Goal: Navigation & Orientation: Find specific page/section

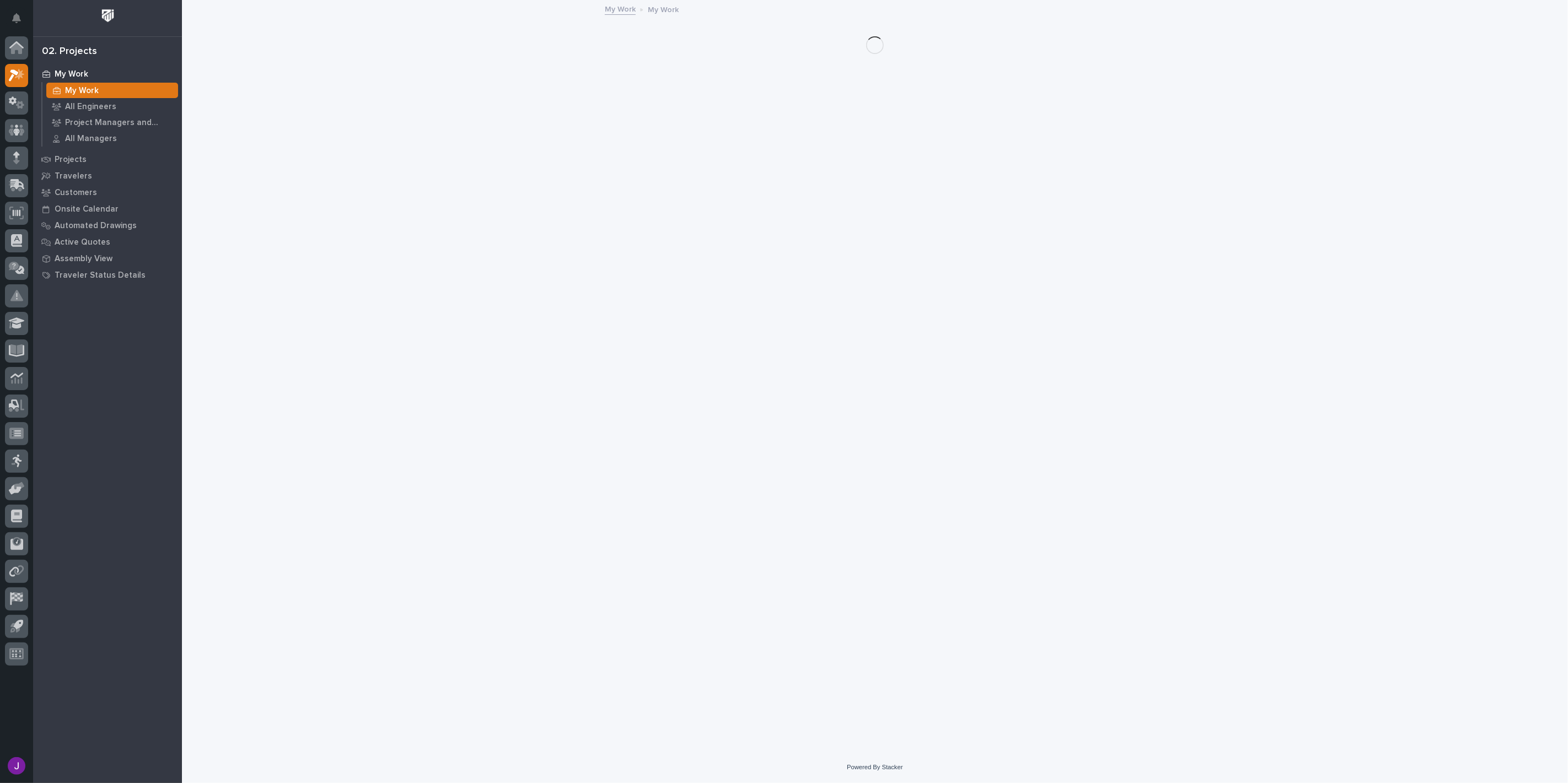
click at [102, 71] on div "My Work" at bounding box center [107, 74] width 143 height 15
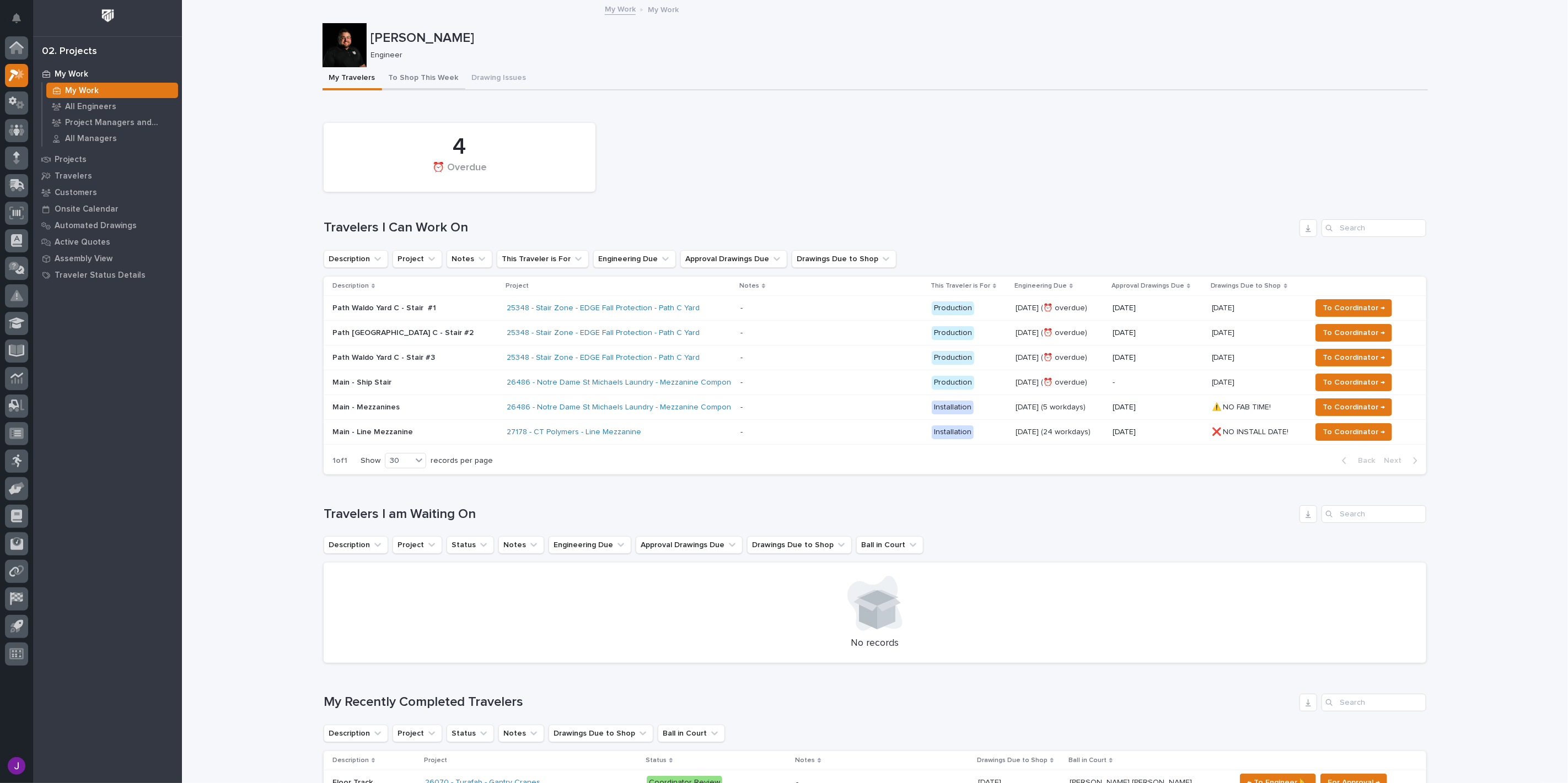
click at [415, 82] on button "To Shop This Week" at bounding box center [424, 79] width 83 height 23
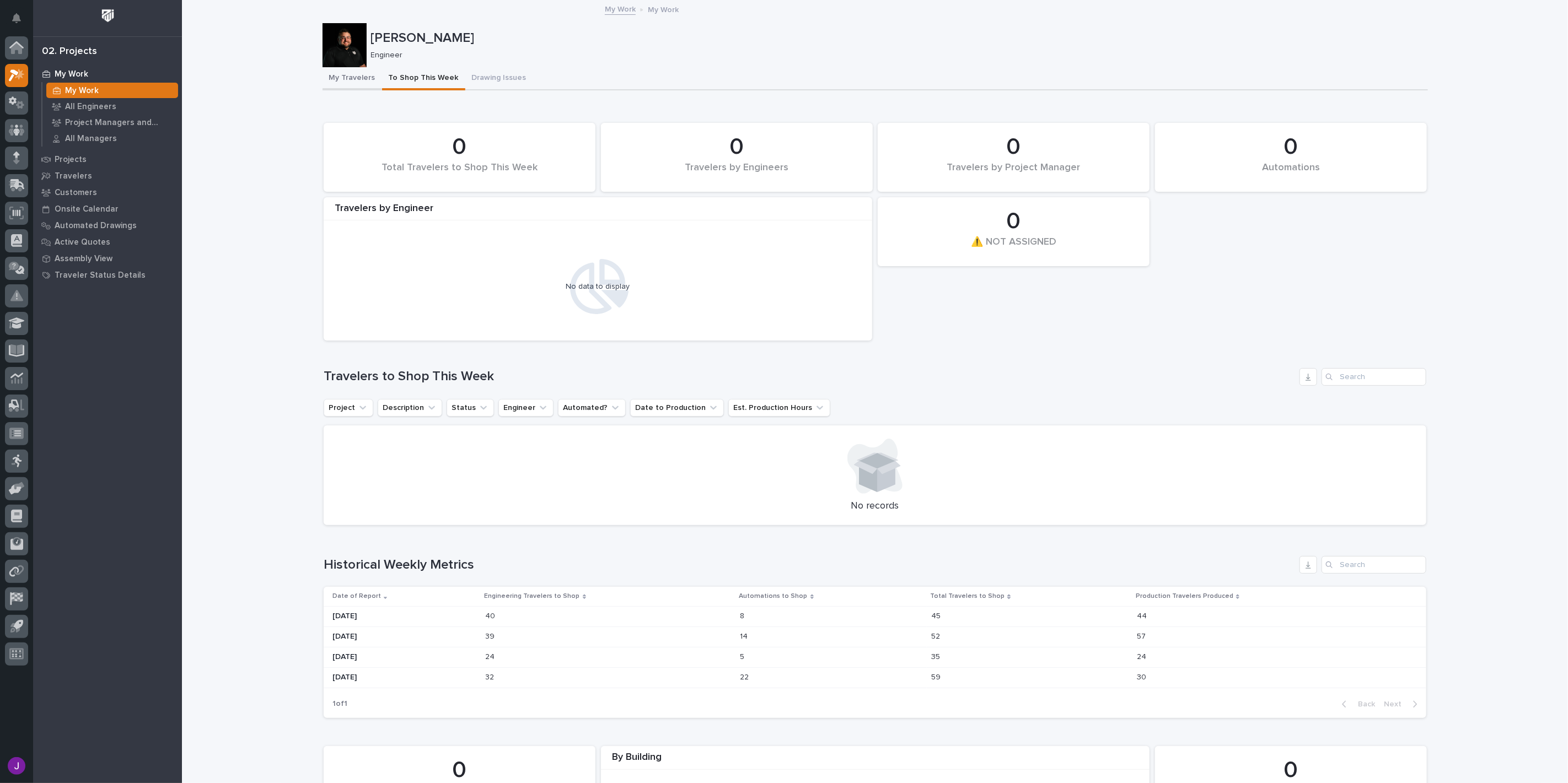
click at [345, 80] on button "My Travelers" at bounding box center [352, 79] width 60 height 23
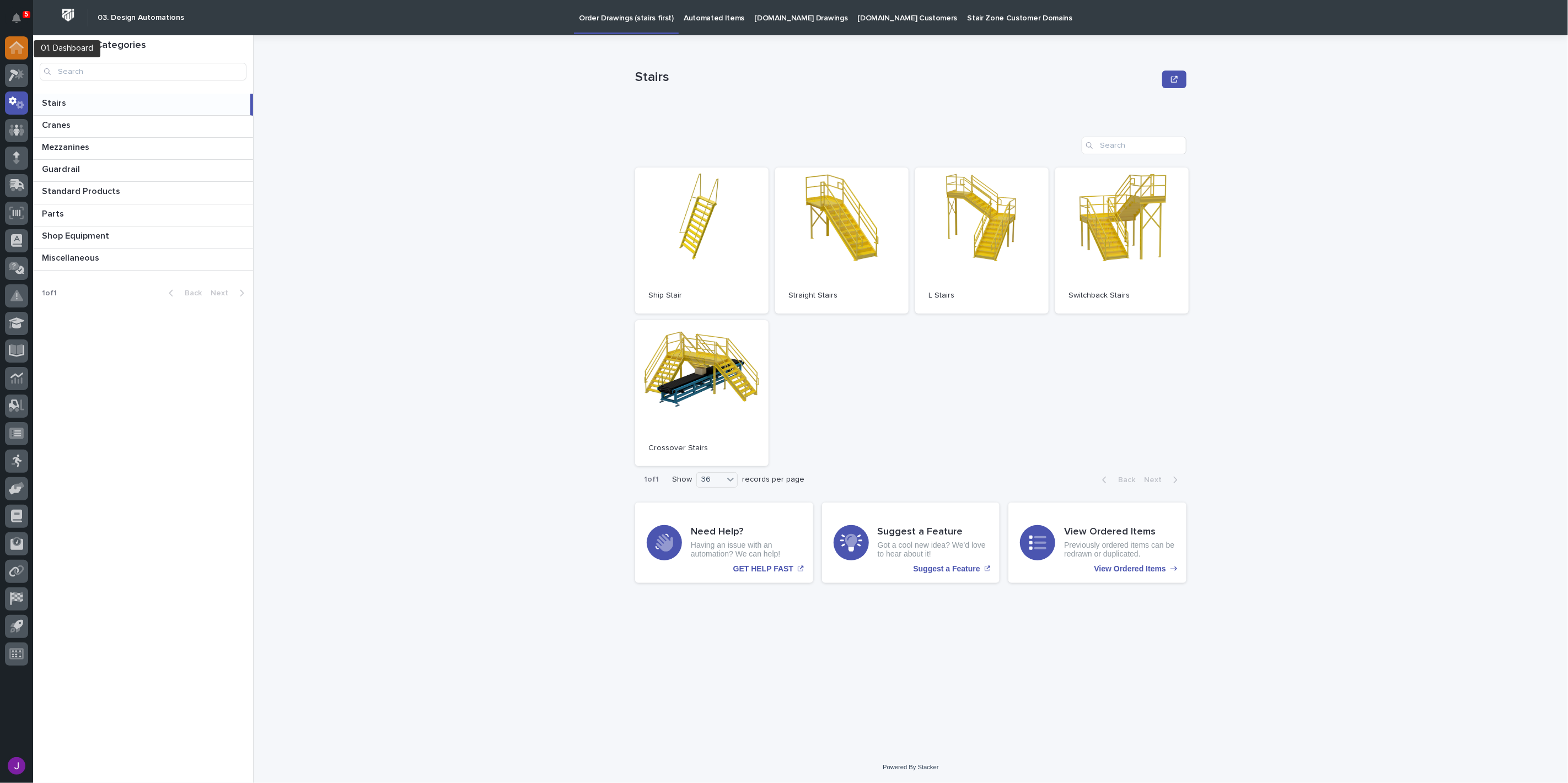
click at [6, 46] on div at bounding box center [16, 48] width 23 height 23
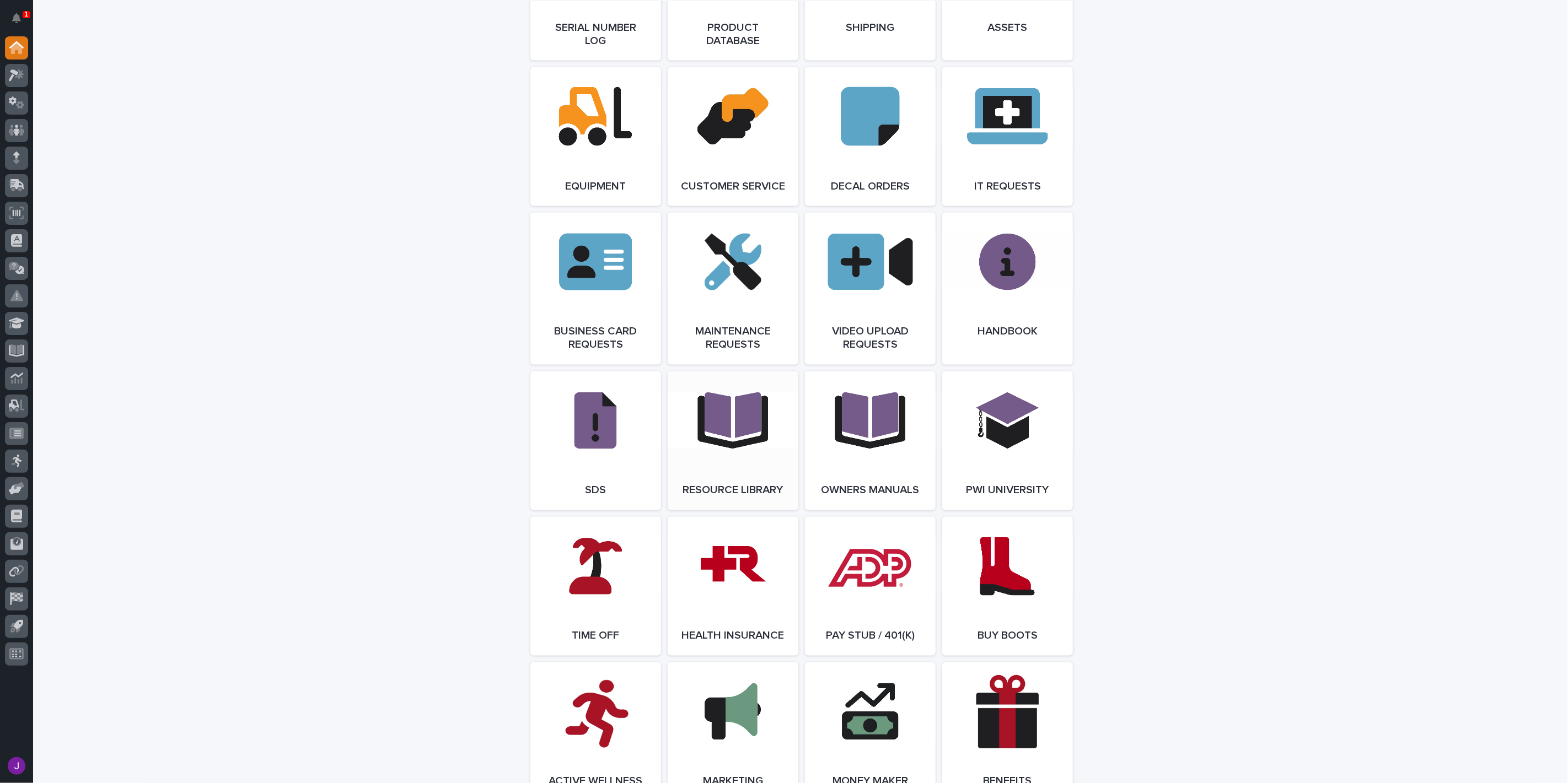
scroll to position [1799, 0]
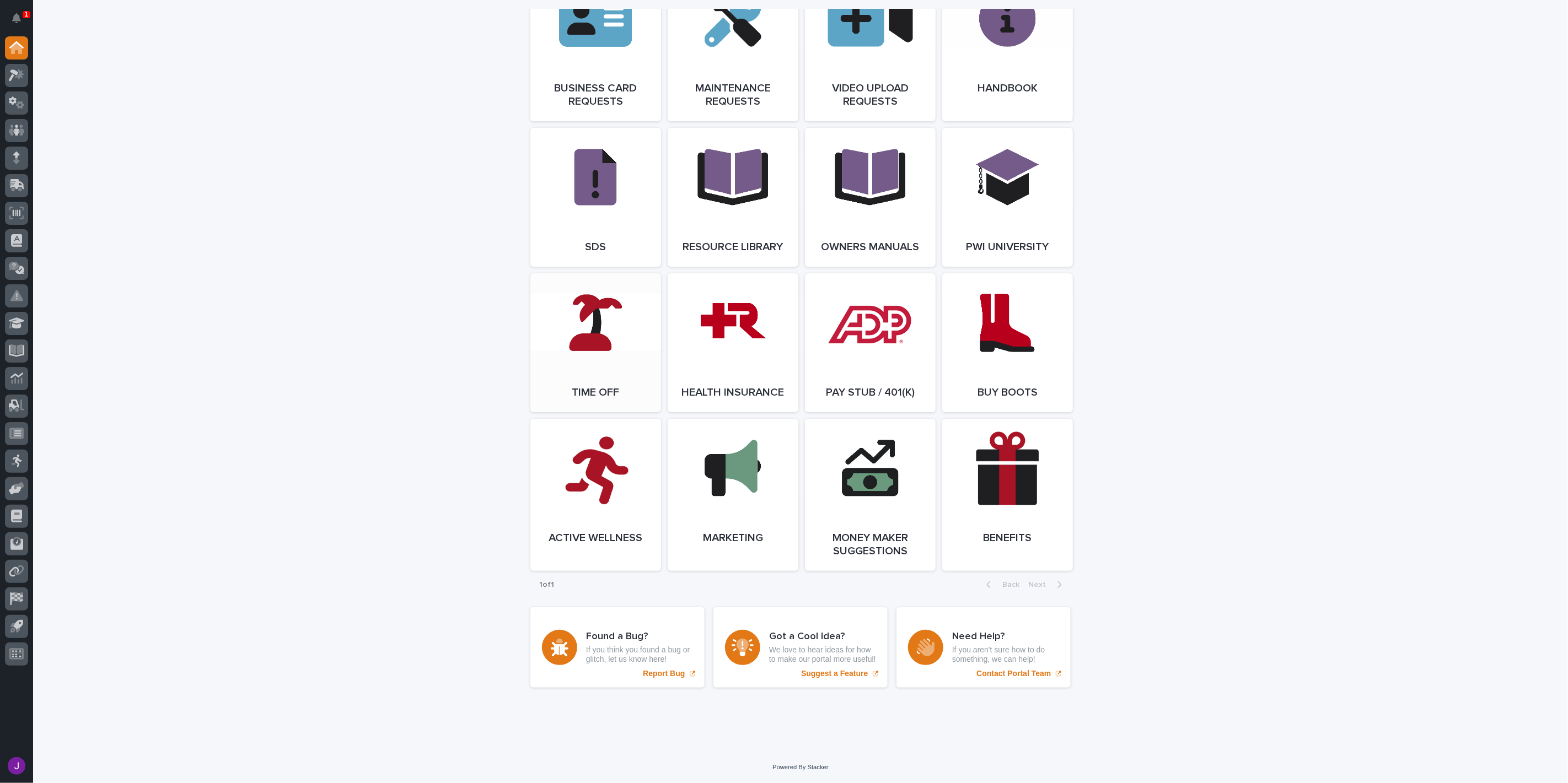
click at [597, 339] on span "Open Link" at bounding box center [595, 343] width 36 height 8
